Goal: Information Seeking & Learning: Learn about a topic

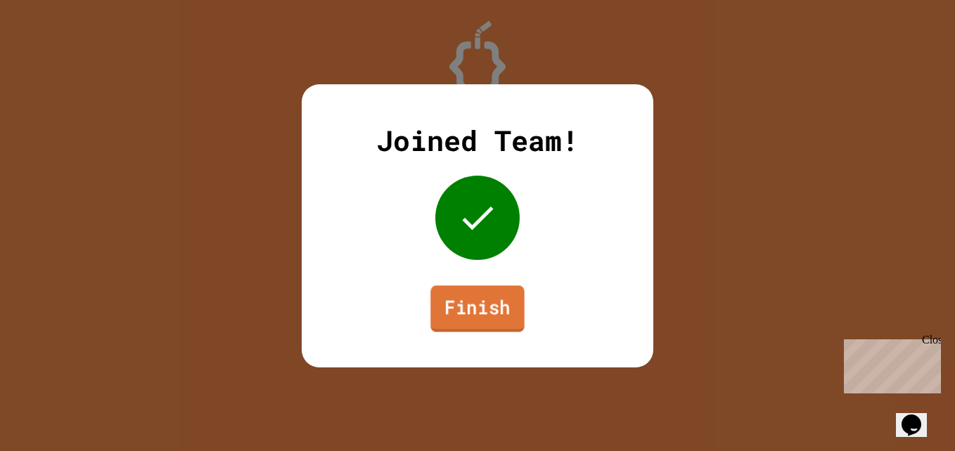
click at [484, 311] on link "Finish" at bounding box center [476, 308] width 93 height 46
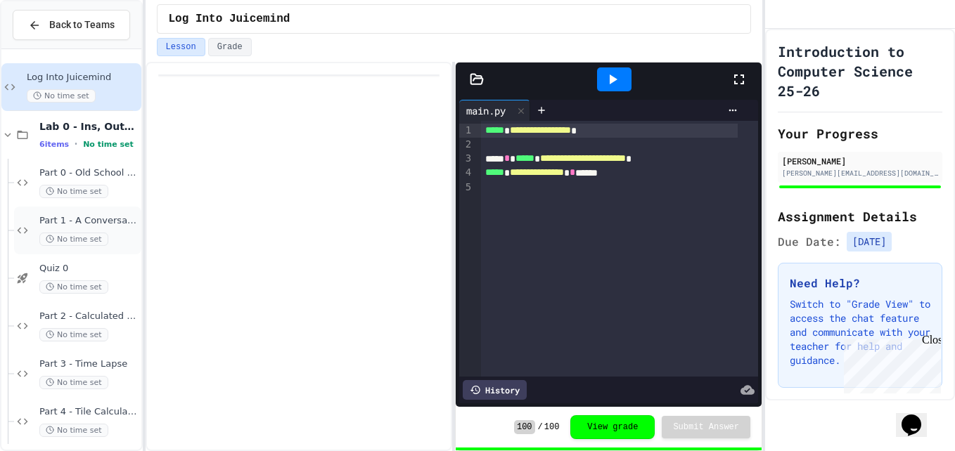
click at [34, 224] on div "Part 1 - A Conversation No time set" at bounding box center [77, 231] width 127 height 48
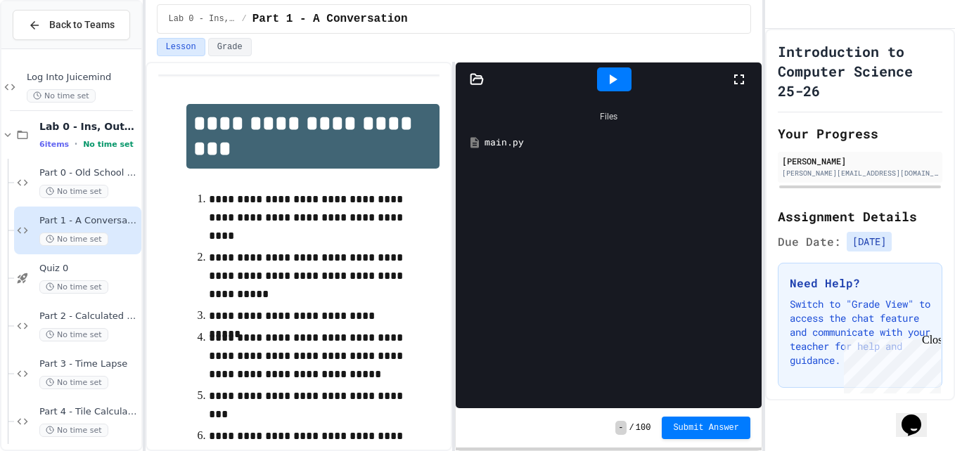
click at [492, 143] on div "main.py" at bounding box center [618, 143] width 269 height 14
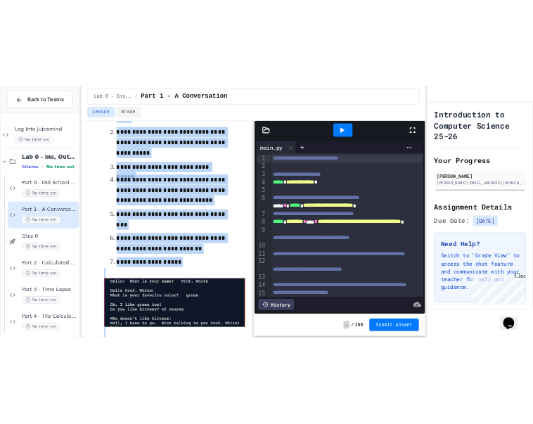
scroll to position [202, 0]
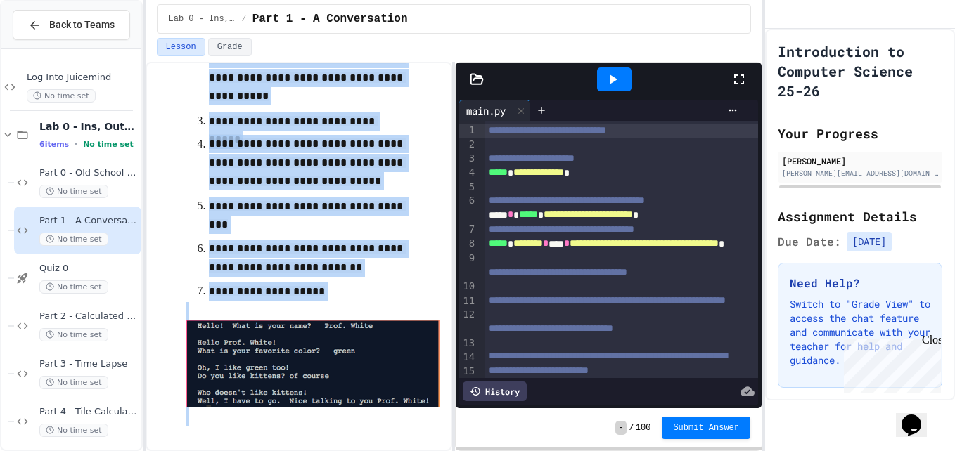
drag, startPoint x: 205, startPoint y: 151, endPoint x: 403, endPoint y: 486, distance: 389.5
click at [403, 451] on html "**********" at bounding box center [477, 225] width 955 height 451
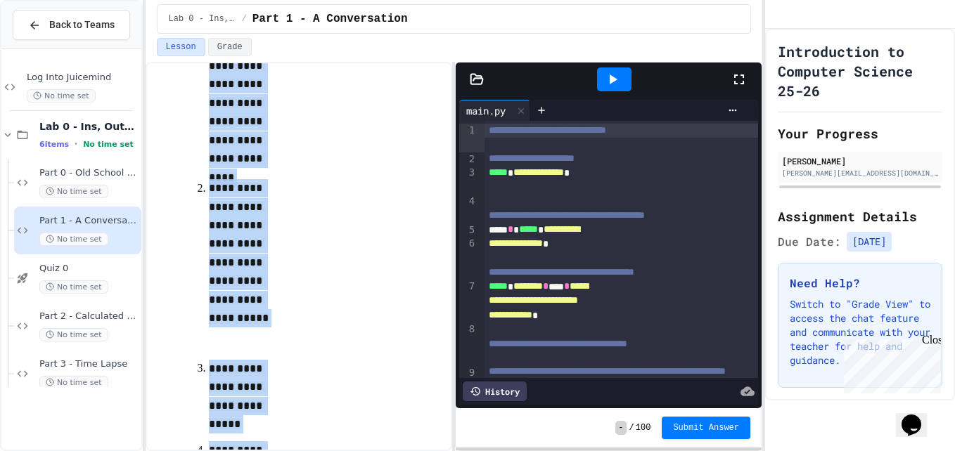
scroll to position [332, 0]
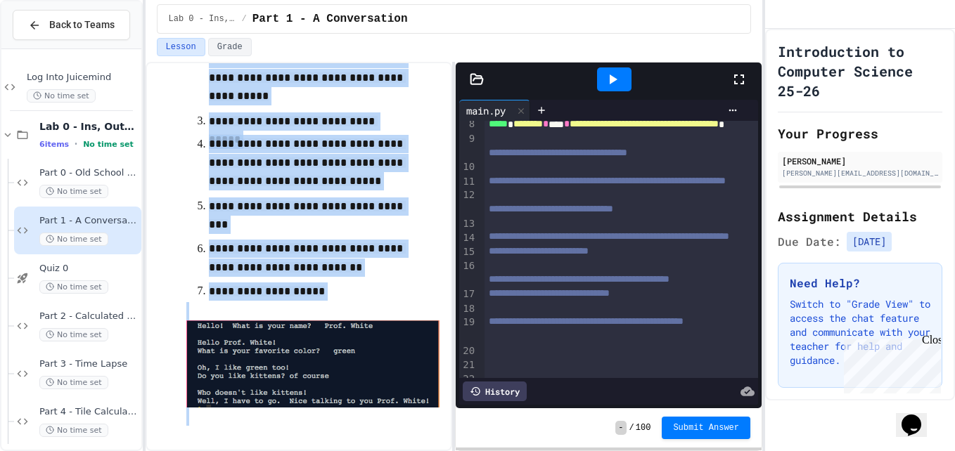
scroll to position [167, 0]
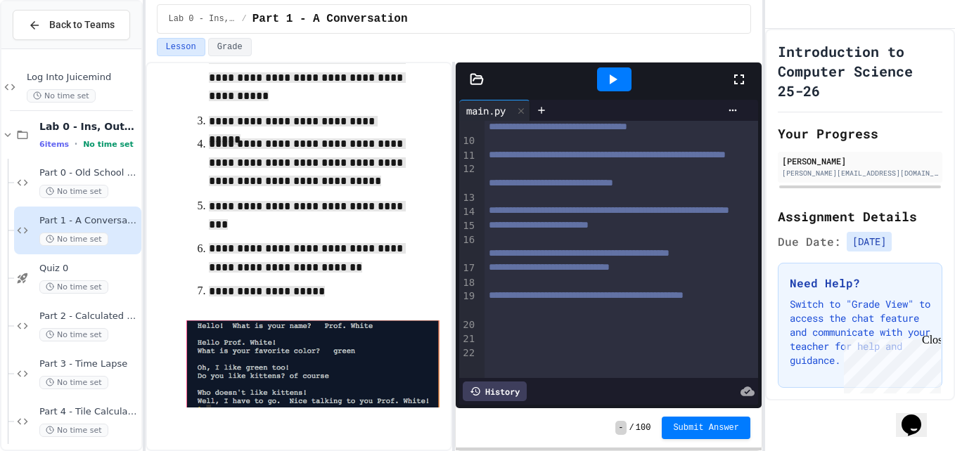
click at [579, 205] on div at bounding box center [620, 197] width 273 height 14
click at [931, 345] on div "Close" at bounding box center [930, 343] width 18 height 18
click at [88, 261] on div "Quiz 0 No time set" at bounding box center [77, 278] width 127 height 48
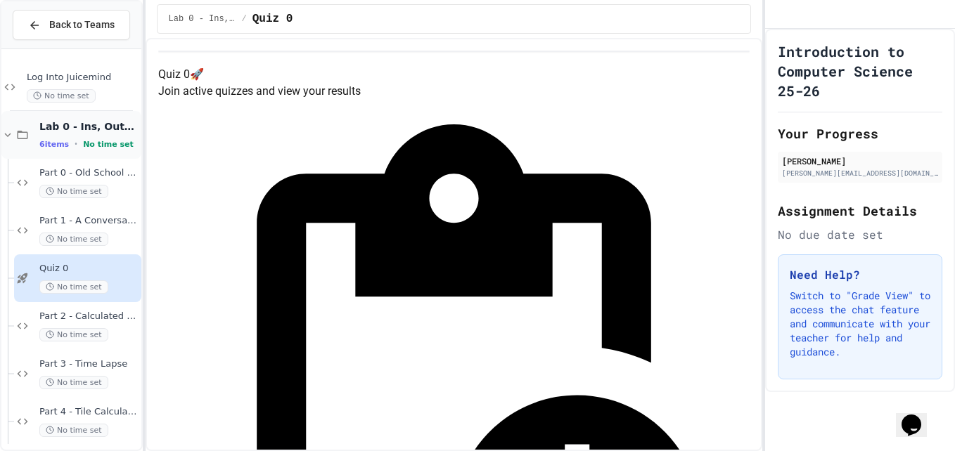
click at [91, 129] on span "Lab 0 - Ins, Outs and a Little Math" at bounding box center [88, 126] width 99 height 13
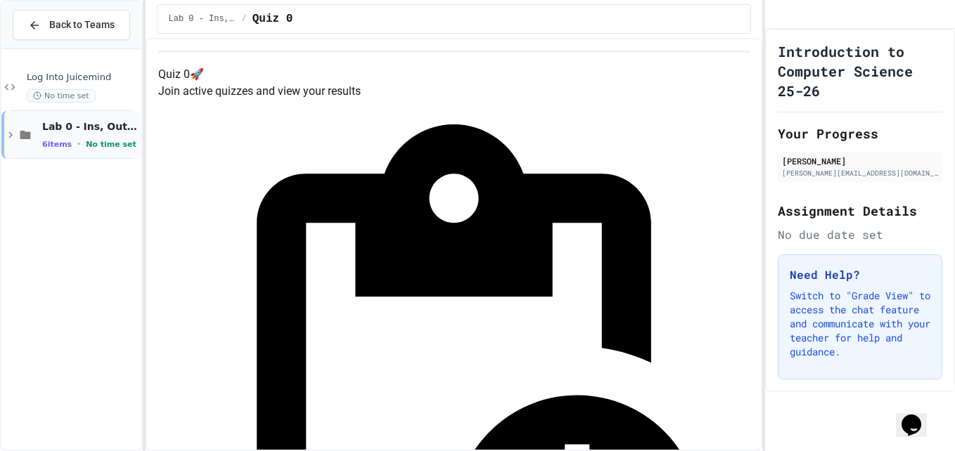
click at [43, 121] on span "Lab 0 - Ins, Outs and a Little Math" at bounding box center [90, 126] width 96 height 13
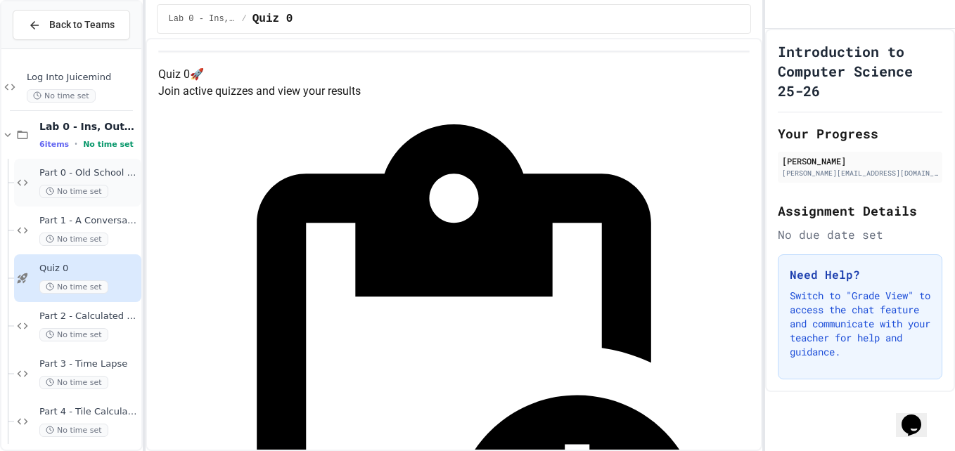
click at [120, 163] on div "Part 0 - Old School Printer No time set" at bounding box center [77, 183] width 127 height 48
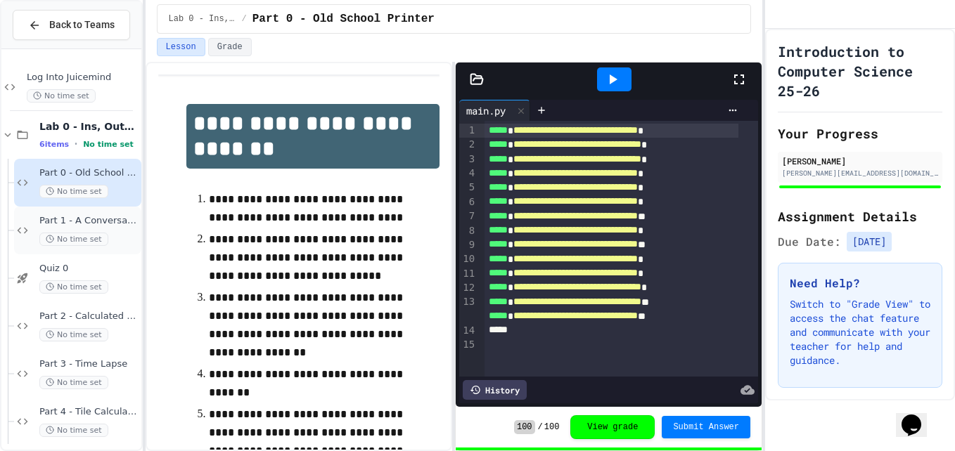
click at [116, 216] on span "Part 1 - A Conversation" at bounding box center [88, 221] width 99 height 12
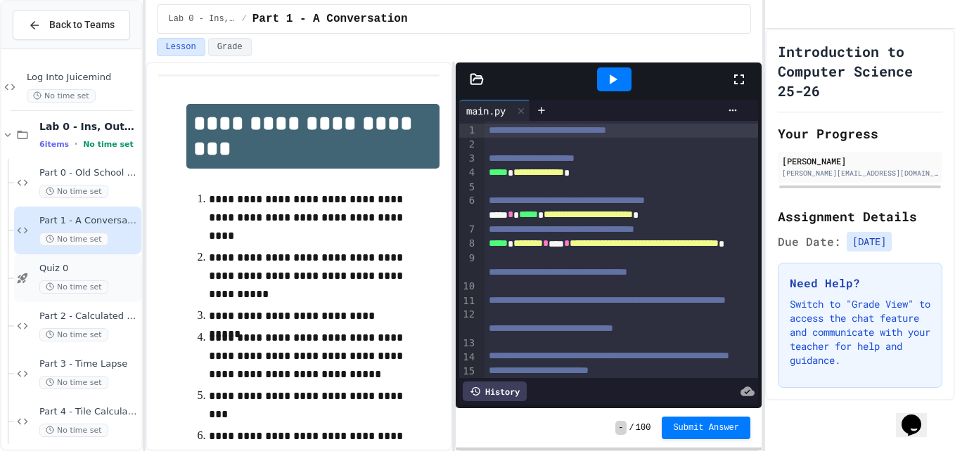
click at [99, 264] on span "Quiz 0" at bounding box center [88, 269] width 99 height 12
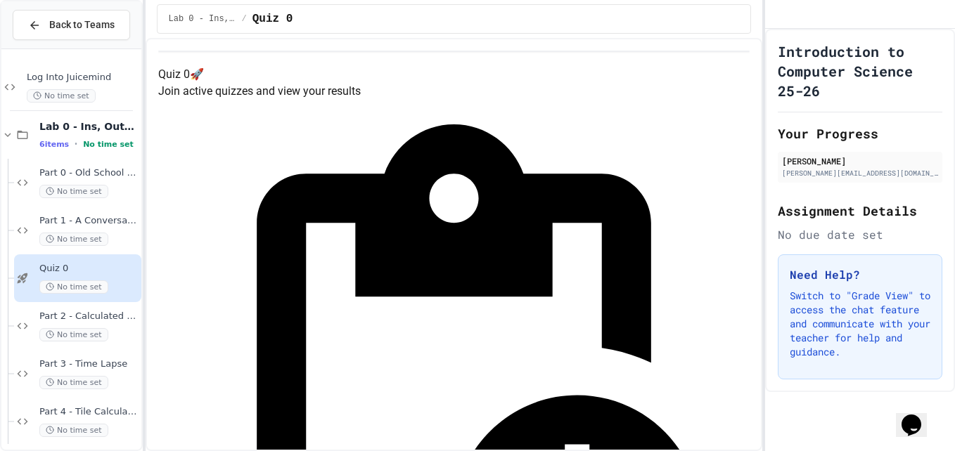
scroll to position [79, 0]
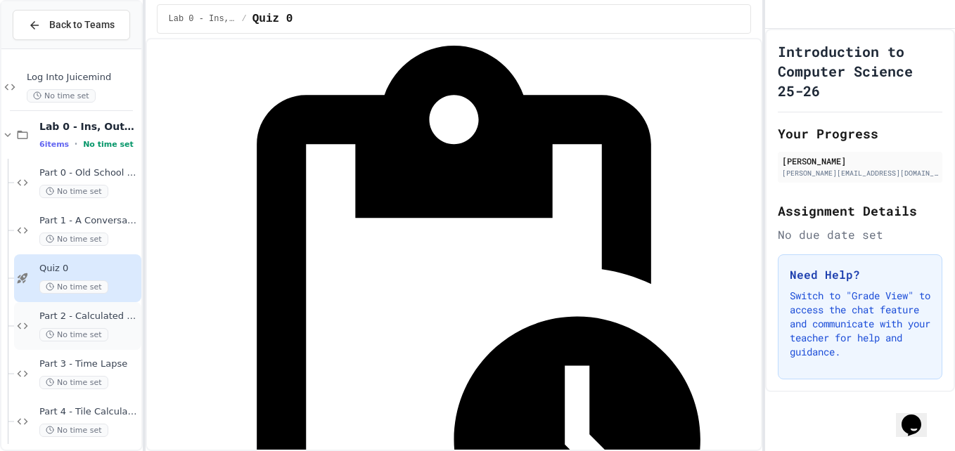
click at [110, 311] on span "Part 2 - Calculated Rectangle" at bounding box center [88, 317] width 99 height 12
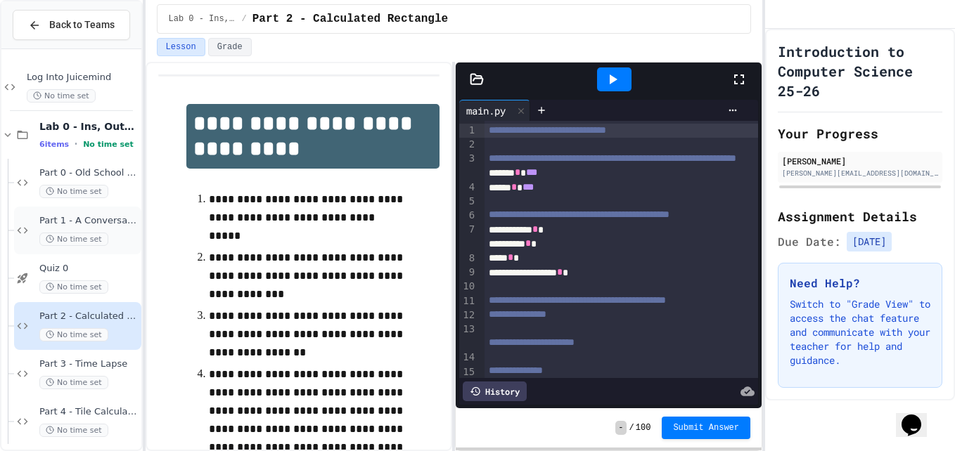
click at [119, 219] on span "Part 1 - A Conversation" at bounding box center [88, 221] width 99 height 12
